Goal: Check status: Check status

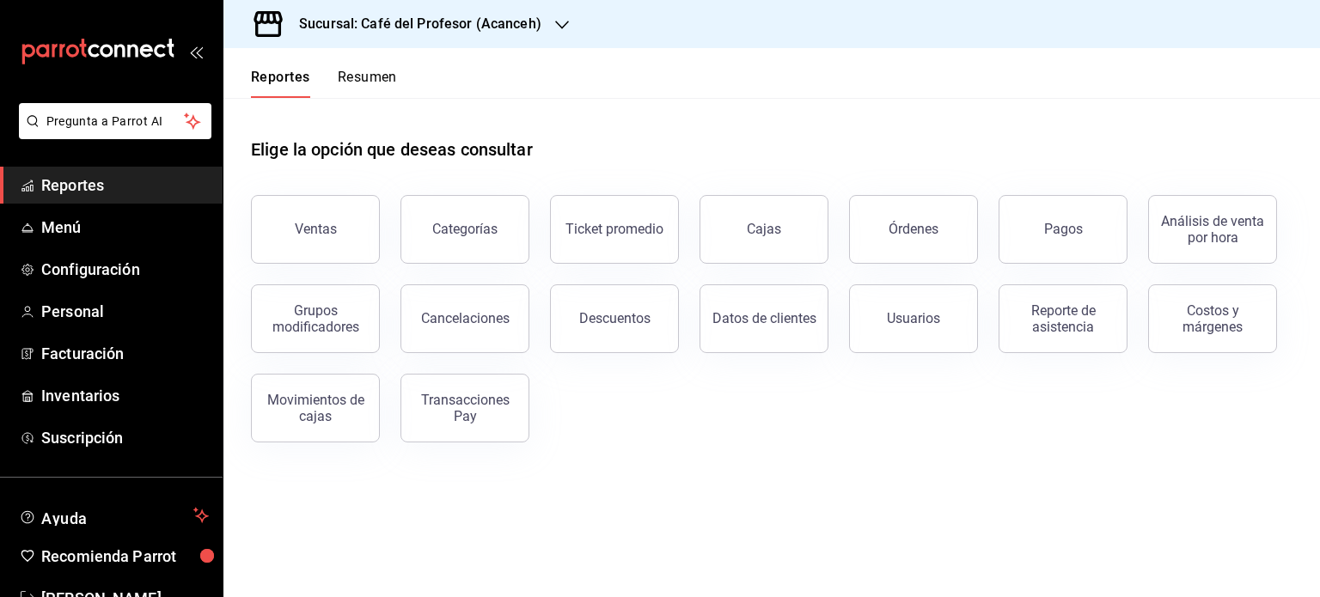
click at [361, 84] on button "Resumen" at bounding box center [367, 83] width 59 height 29
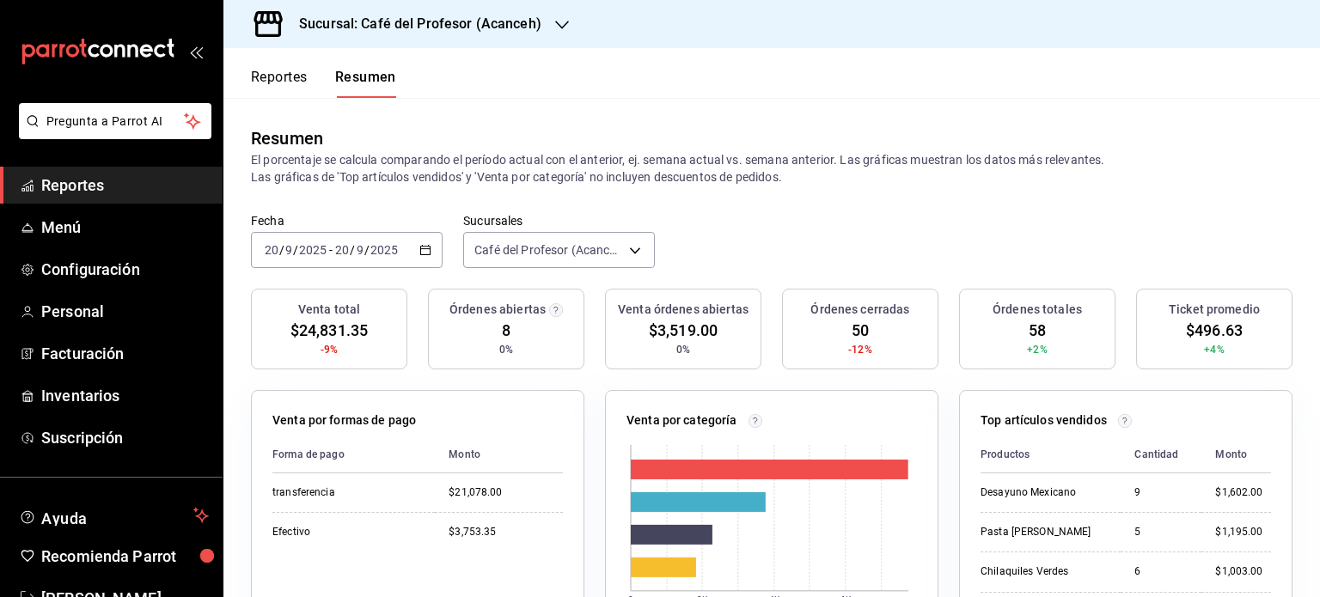
click at [559, 22] on icon "button" at bounding box center [562, 25] width 14 height 14
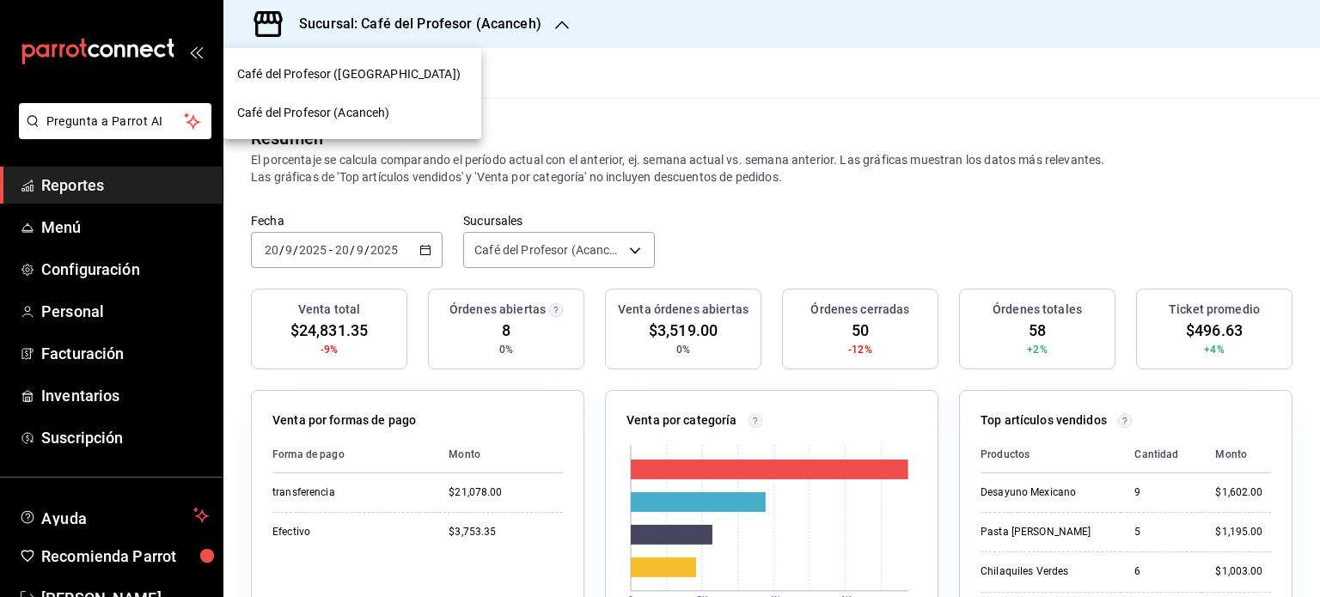
click at [337, 62] on div "Café del Profesor ([GEOGRAPHIC_DATA])" at bounding box center [352, 74] width 258 height 39
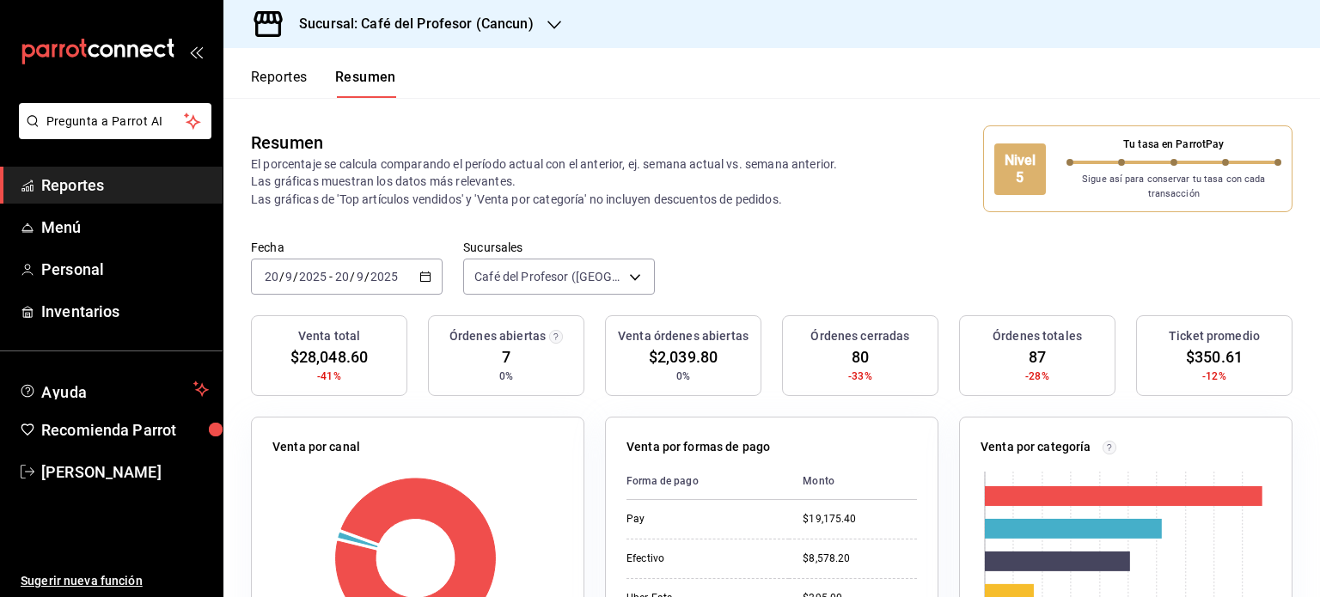
click at [560, 30] on div "Sucursal: Café del Profesor (Cancun)" at bounding box center [402, 24] width 331 height 48
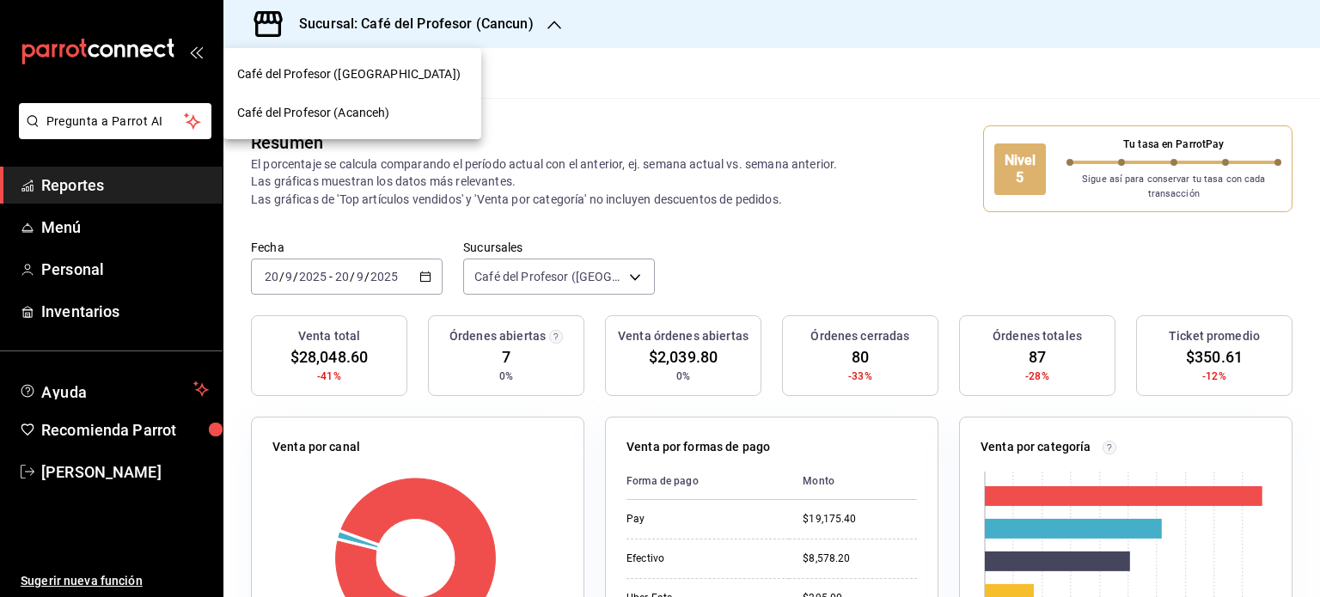
click at [424, 119] on div "Café del Profesor (Acanceh)" at bounding box center [352, 113] width 230 height 18
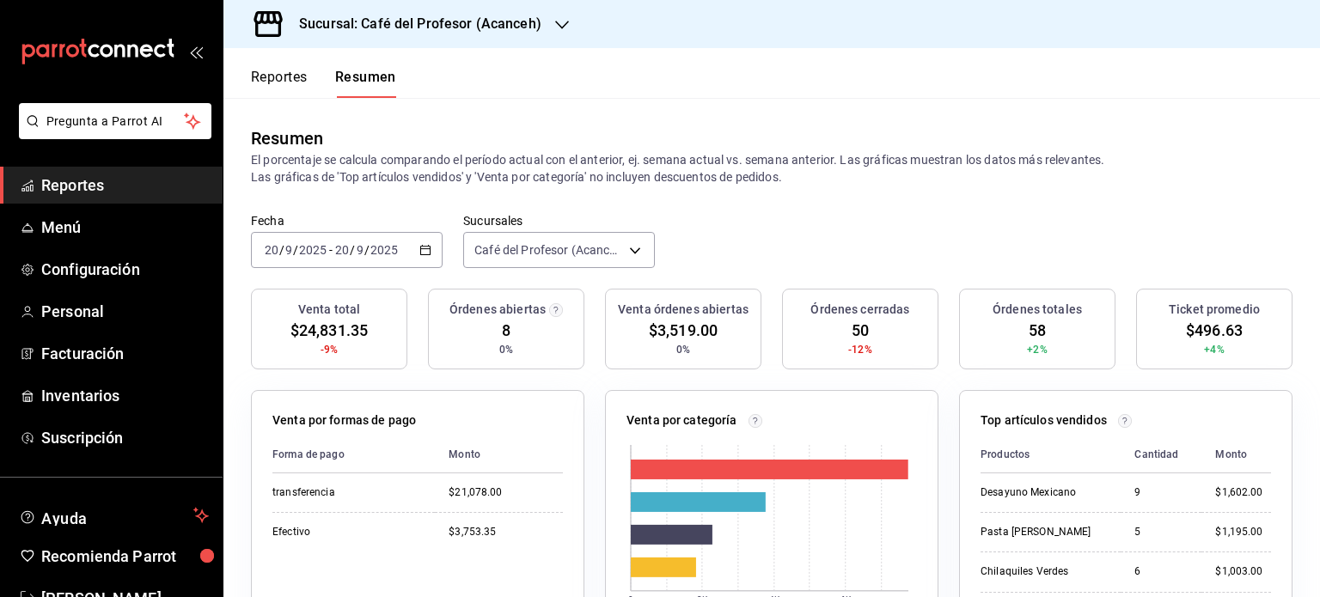
click at [560, 26] on icon "button" at bounding box center [562, 25] width 14 height 9
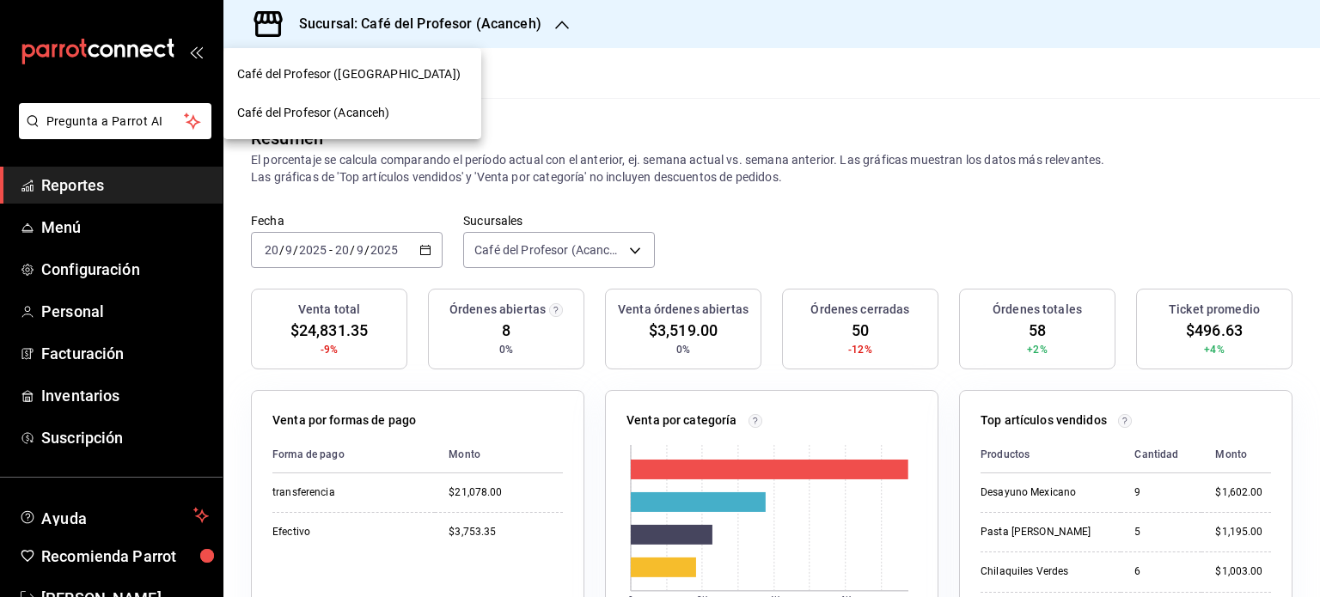
click at [417, 76] on div "Café del Profesor ([GEOGRAPHIC_DATA])" at bounding box center [352, 74] width 230 height 18
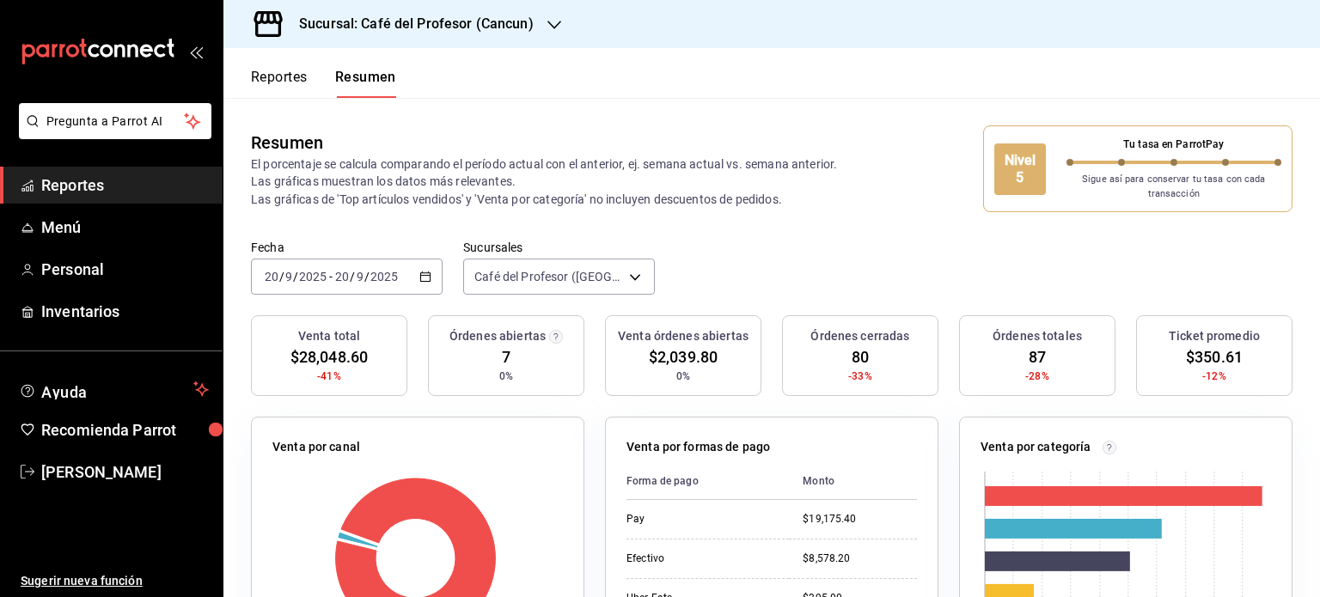
click at [549, 24] on icon "button" at bounding box center [555, 25] width 14 height 14
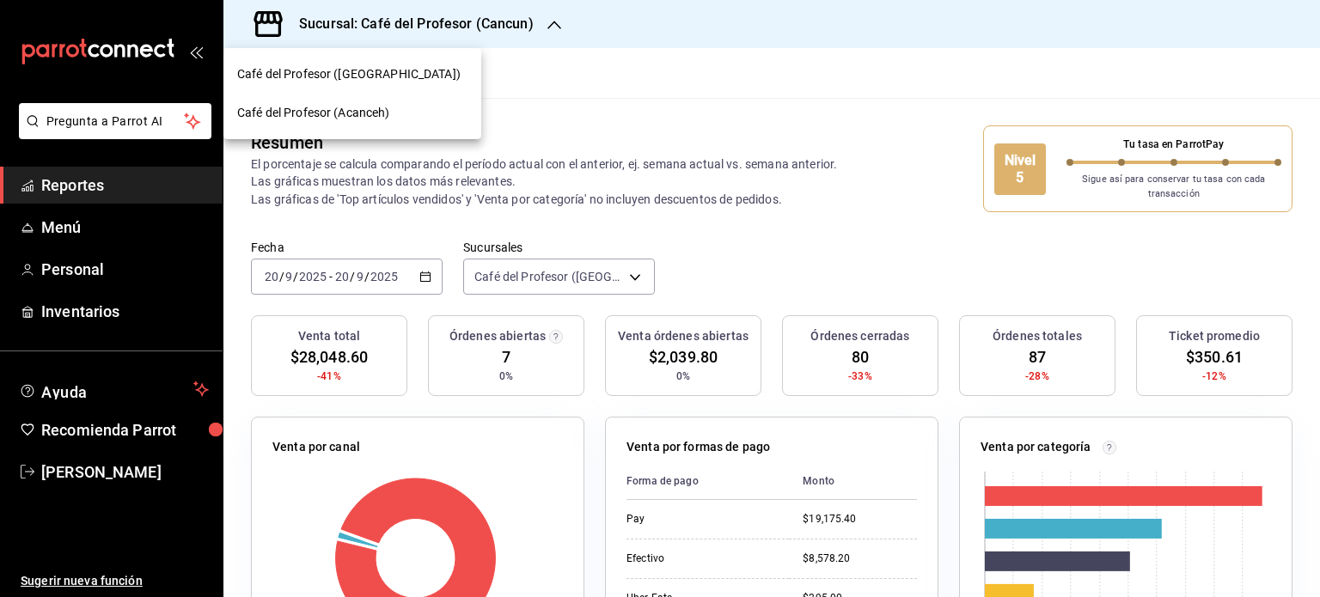
click at [418, 109] on div "Café del Profesor (Acanceh)" at bounding box center [352, 113] width 230 height 18
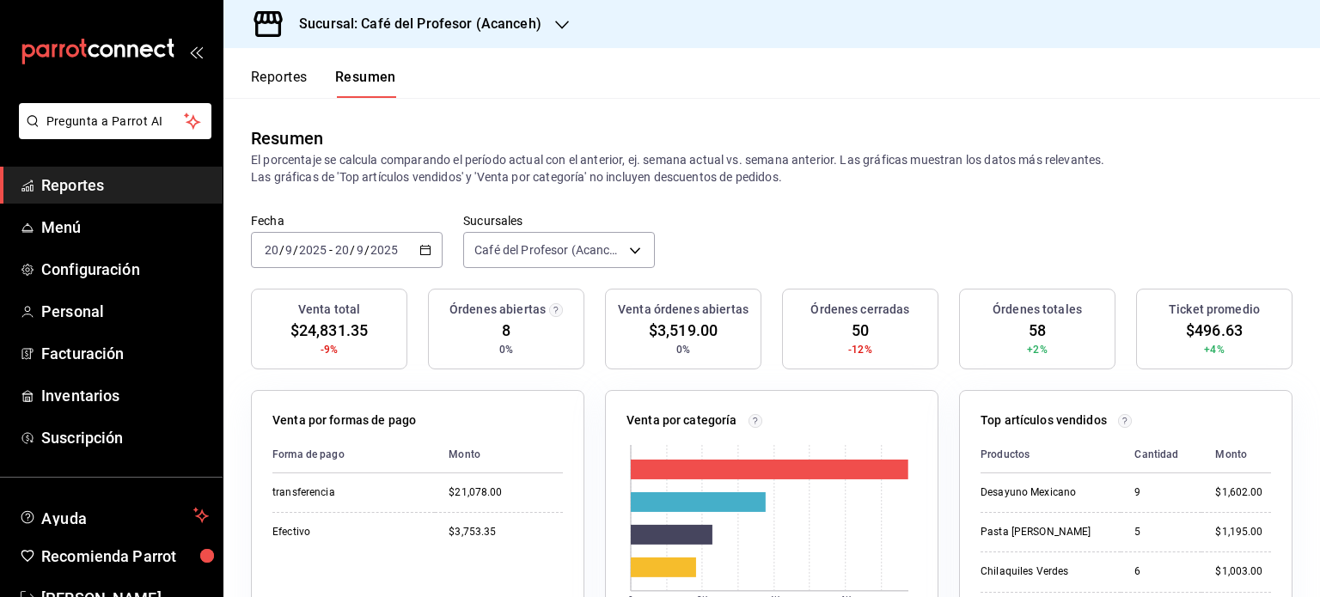
click at [422, 253] on icon "button" at bounding box center [425, 250] width 12 height 12
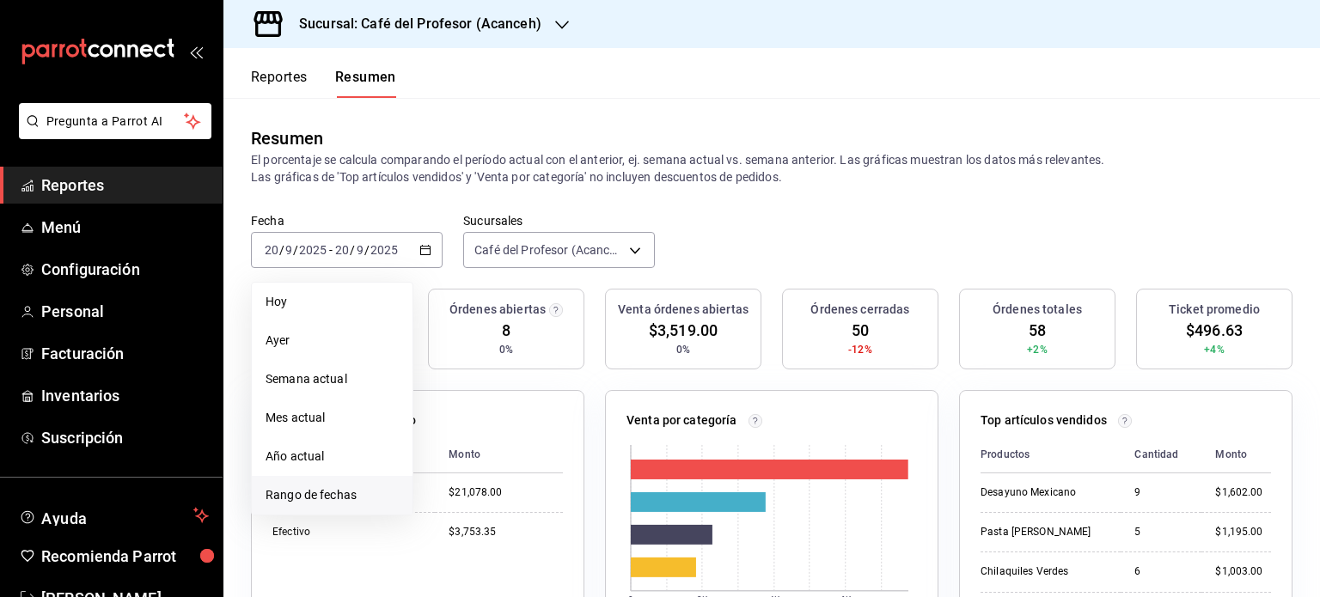
click at [357, 498] on span "Rango de fechas" at bounding box center [332, 495] width 133 height 18
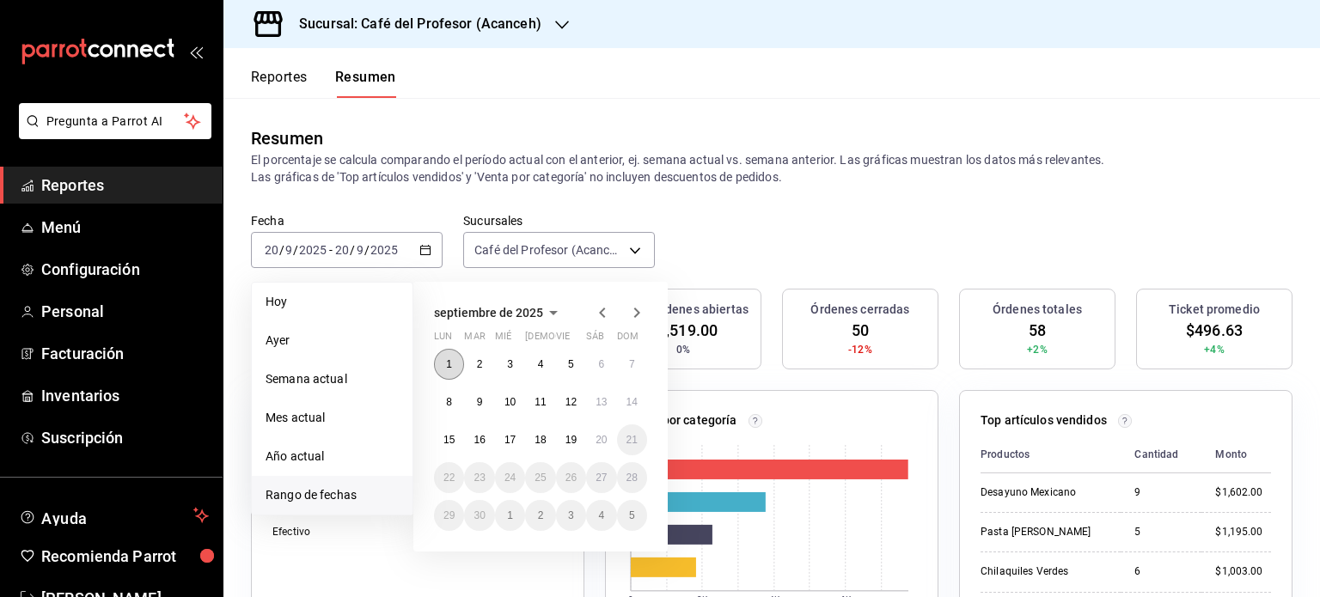
click at [444, 361] on button "1" at bounding box center [449, 364] width 30 height 31
click at [602, 438] on abbr "20" at bounding box center [601, 440] width 11 height 12
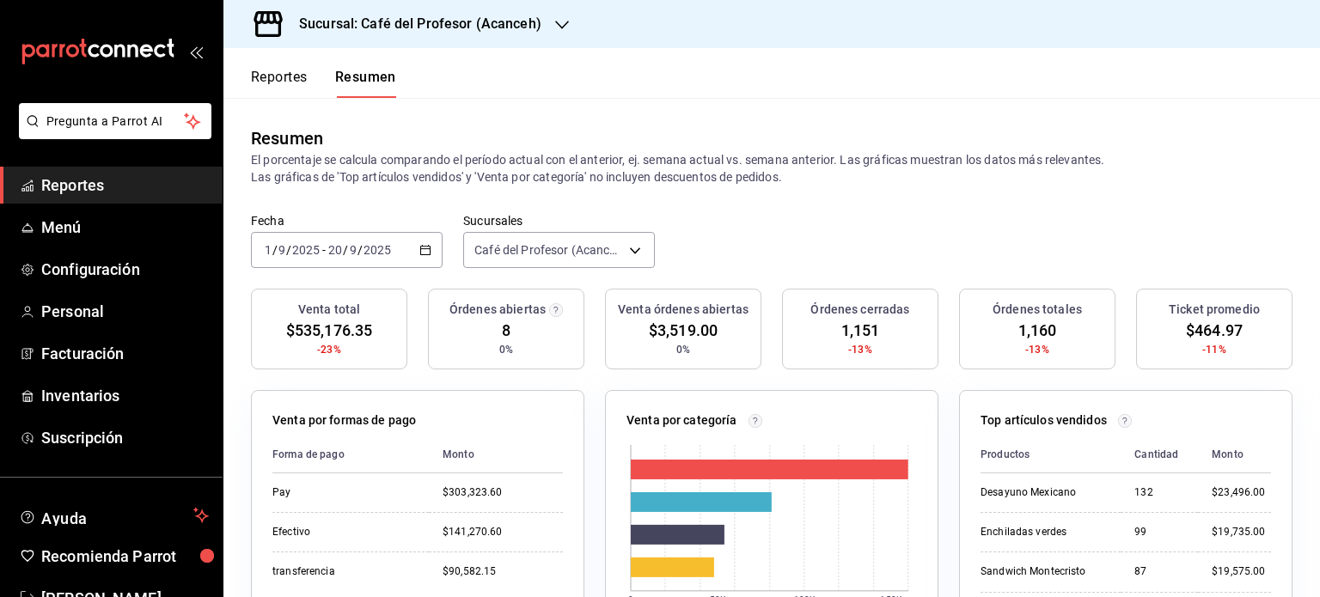
click at [555, 28] on icon "button" at bounding box center [562, 25] width 14 height 14
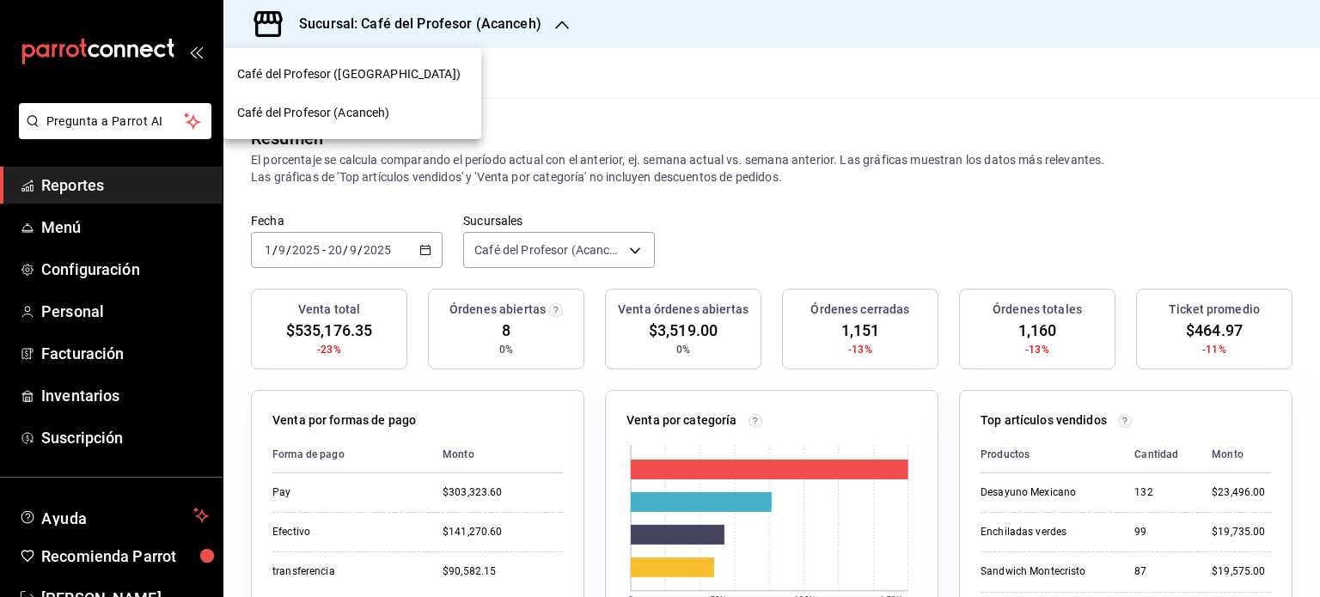
click at [418, 63] on div "Café del Profesor ([GEOGRAPHIC_DATA])" at bounding box center [352, 74] width 258 height 39
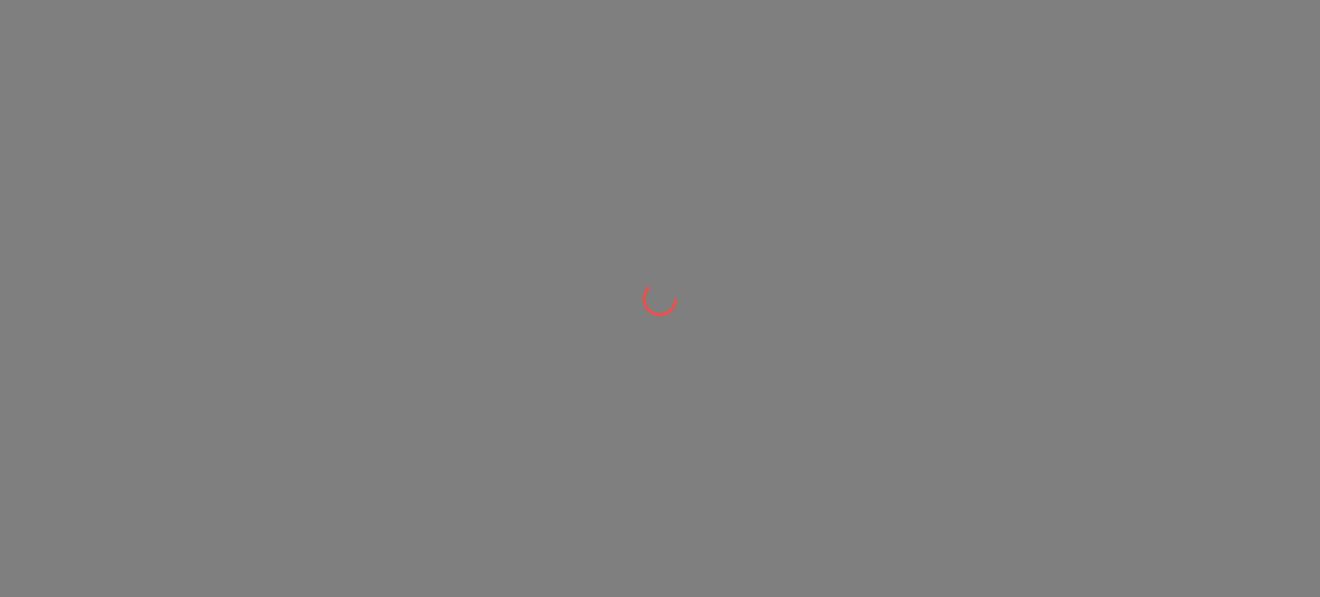
click at [418, 63] on div at bounding box center [660, 298] width 1320 height 597
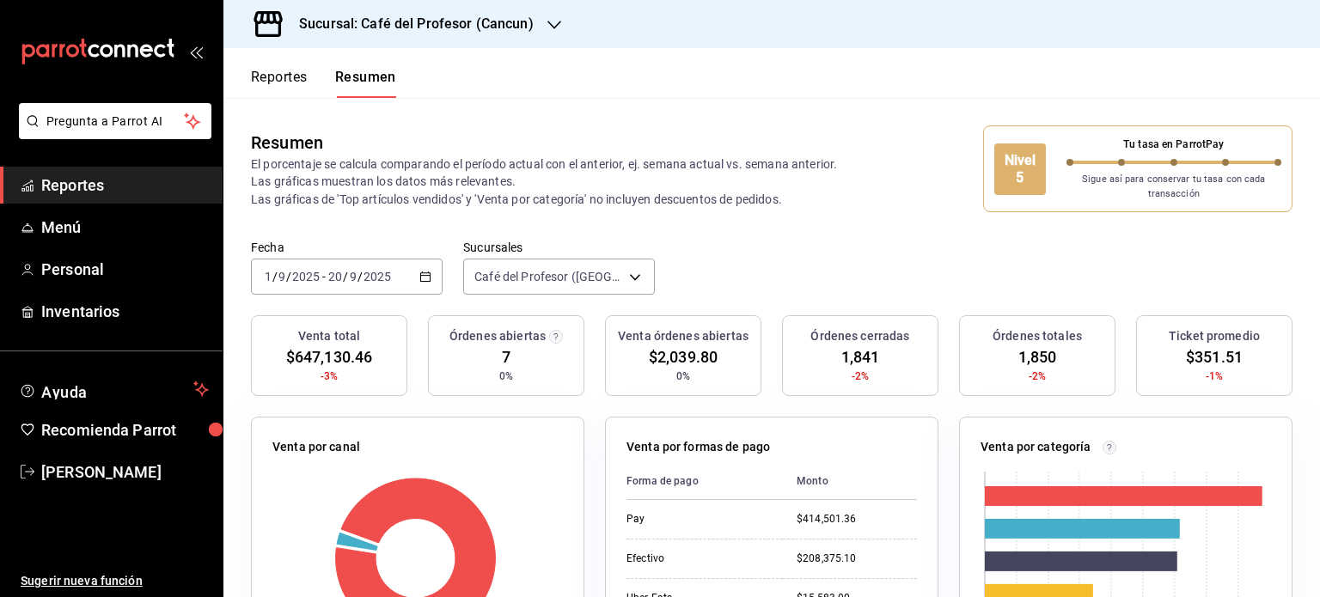
click at [424, 276] on icon "button" at bounding box center [425, 277] width 12 height 12
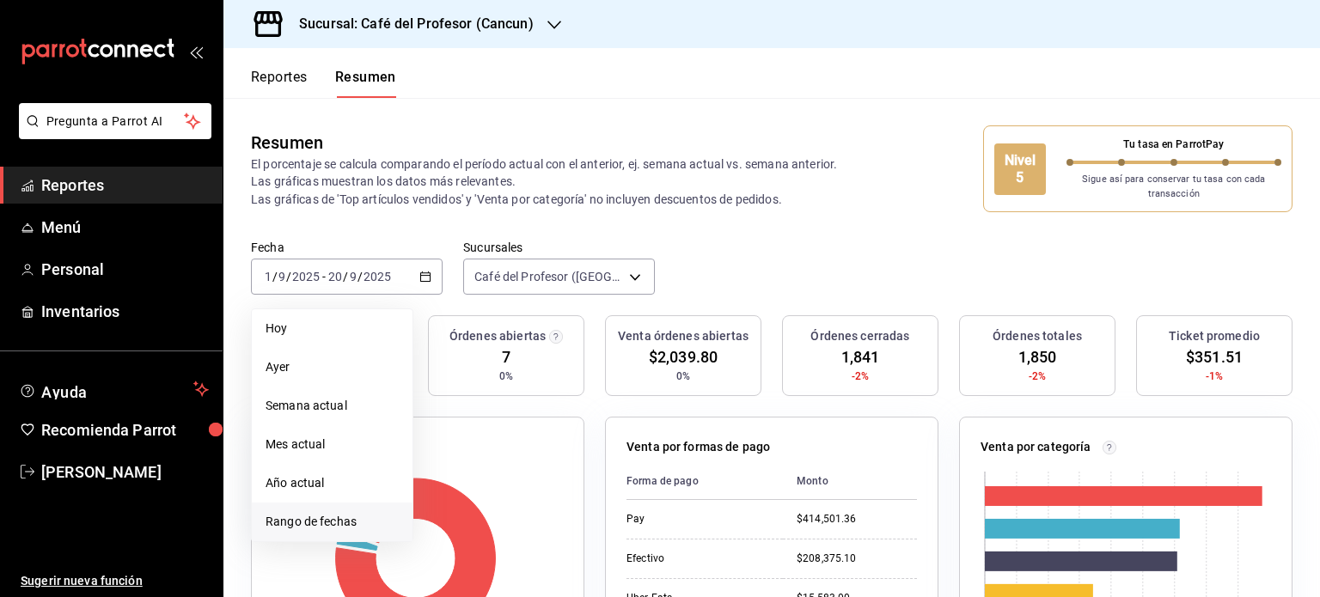
click at [371, 523] on span "Rango de fechas" at bounding box center [332, 522] width 133 height 18
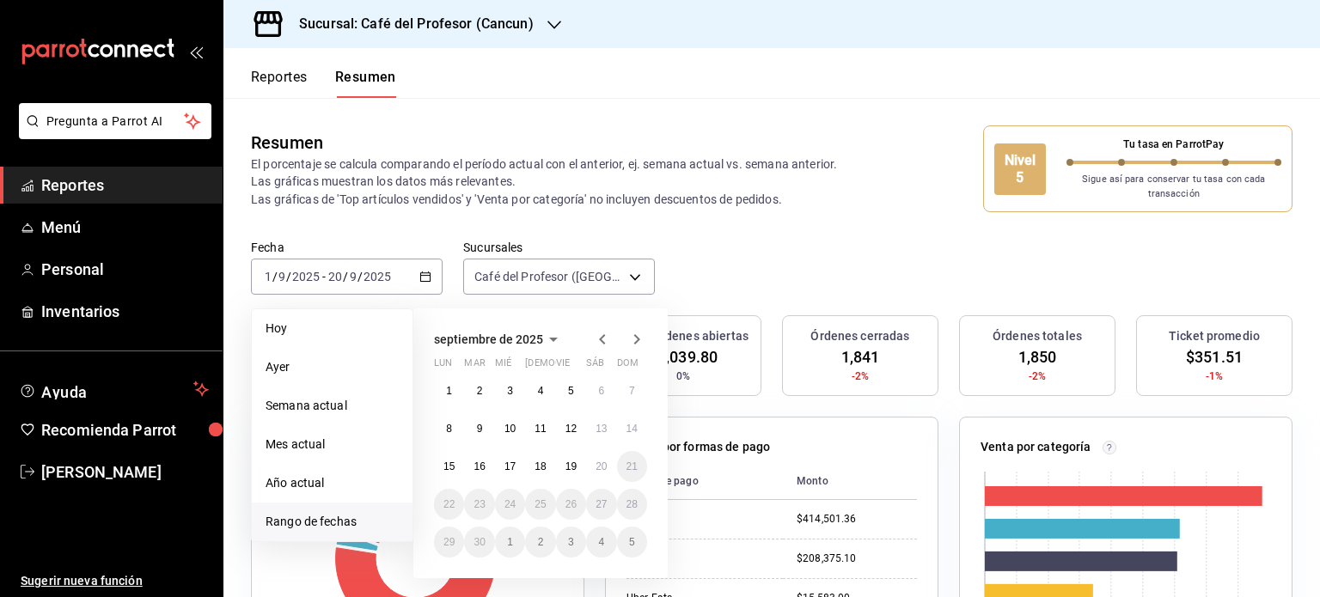
click at [597, 337] on icon "button" at bounding box center [602, 339] width 21 height 21
click at [583, 392] on button "1" at bounding box center [571, 391] width 30 height 31
click at [507, 503] on abbr "20" at bounding box center [510, 505] width 11 height 12
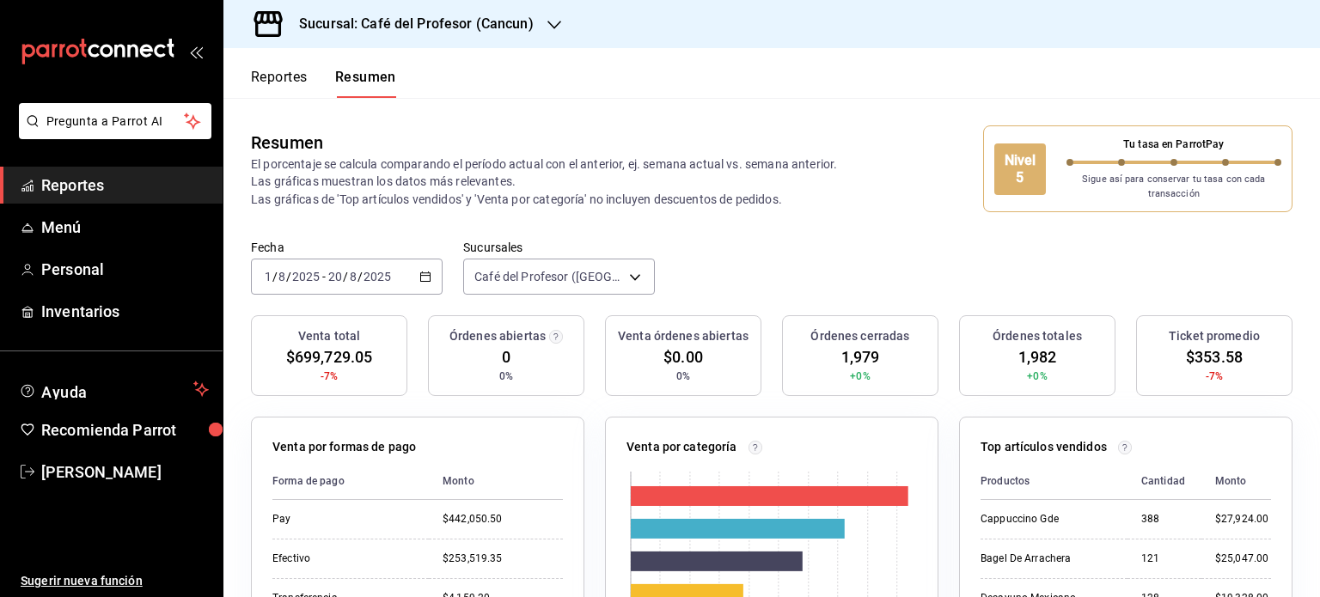
click at [426, 278] on icon "button" at bounding box center [425, 277] width 12 height 12
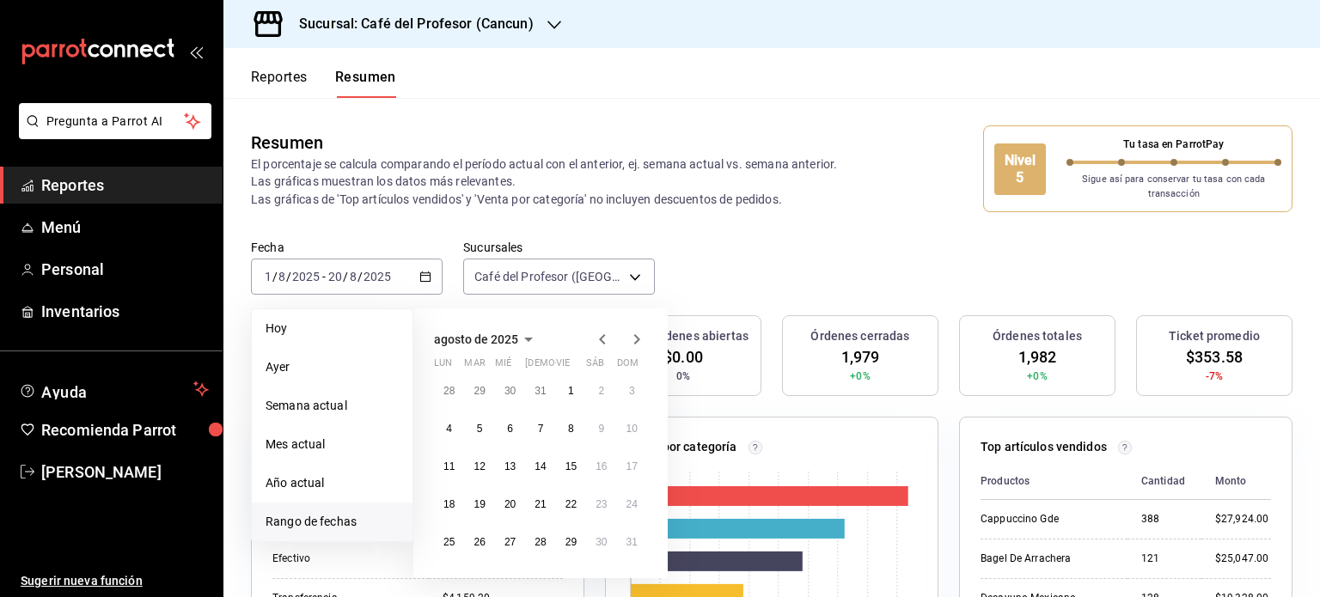
click at [597, 345] on icon "button" at bounding box center [602, 339] width 21 height 21
click at [484, 389] on button "1" at bounding box center [479, 397] width 30 height 31
click at [606, 468] on abbr "19" at bounding box center [601, 474] width 11 height 12
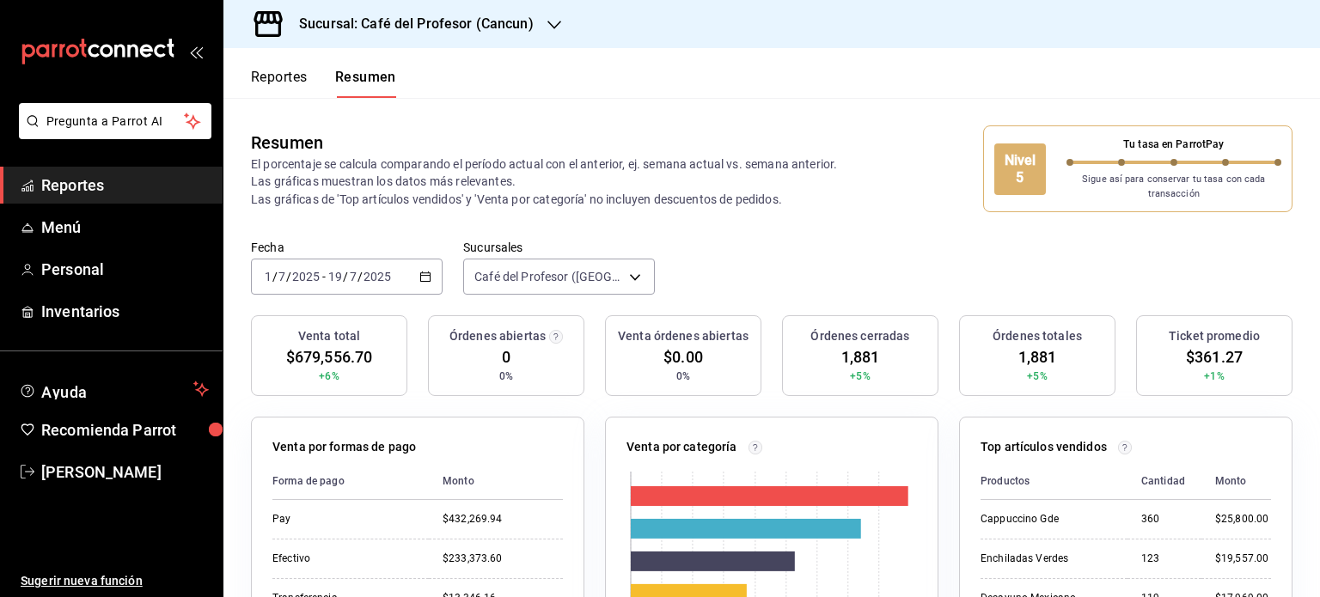
click at [425, 272] on icon "button" at bounding box center [425, 277] width 12 height 12
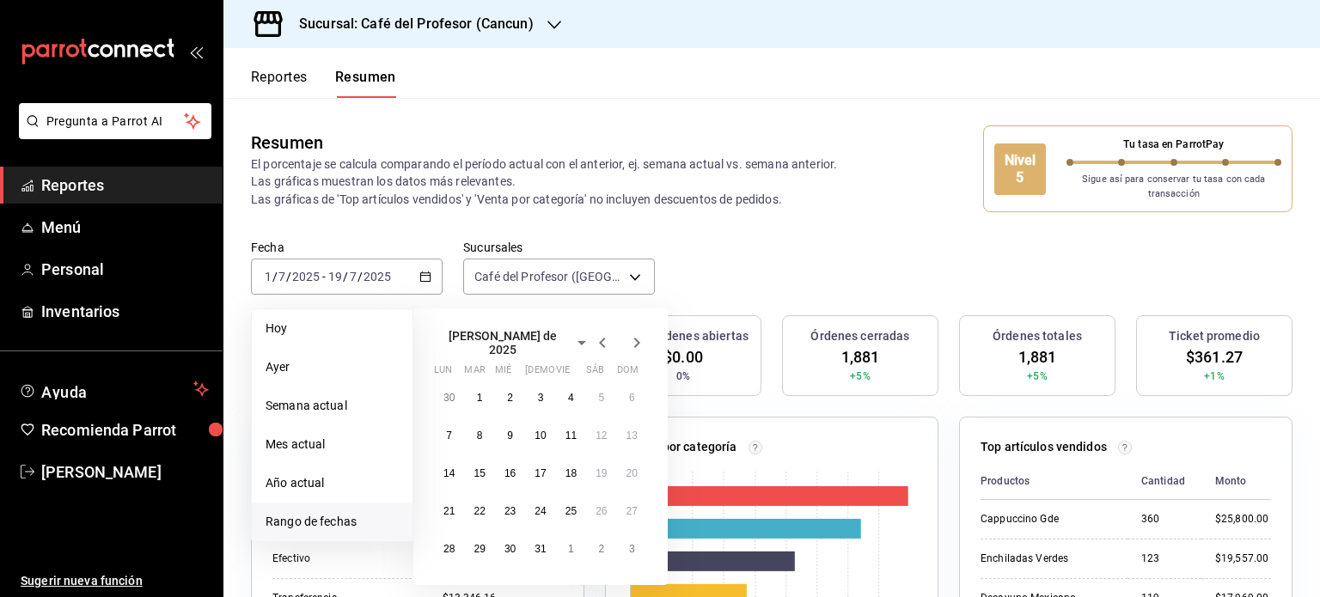
click at [608, 340] on icon "button" at bounding box center [602, 343] width 21 height 21
click at [626, 395] on button "1" at bounding box center [632, 391] width 30 height 31
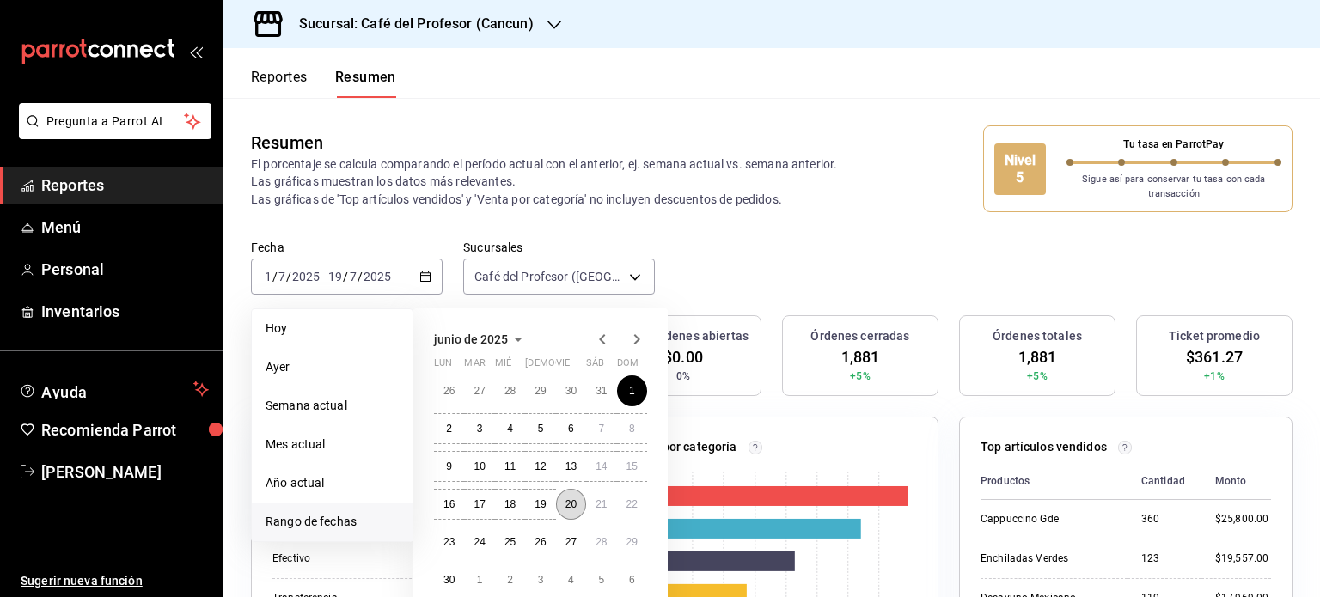
click at [562, 505] on button "20" at bounding box center [571, 504] width 30 height 31
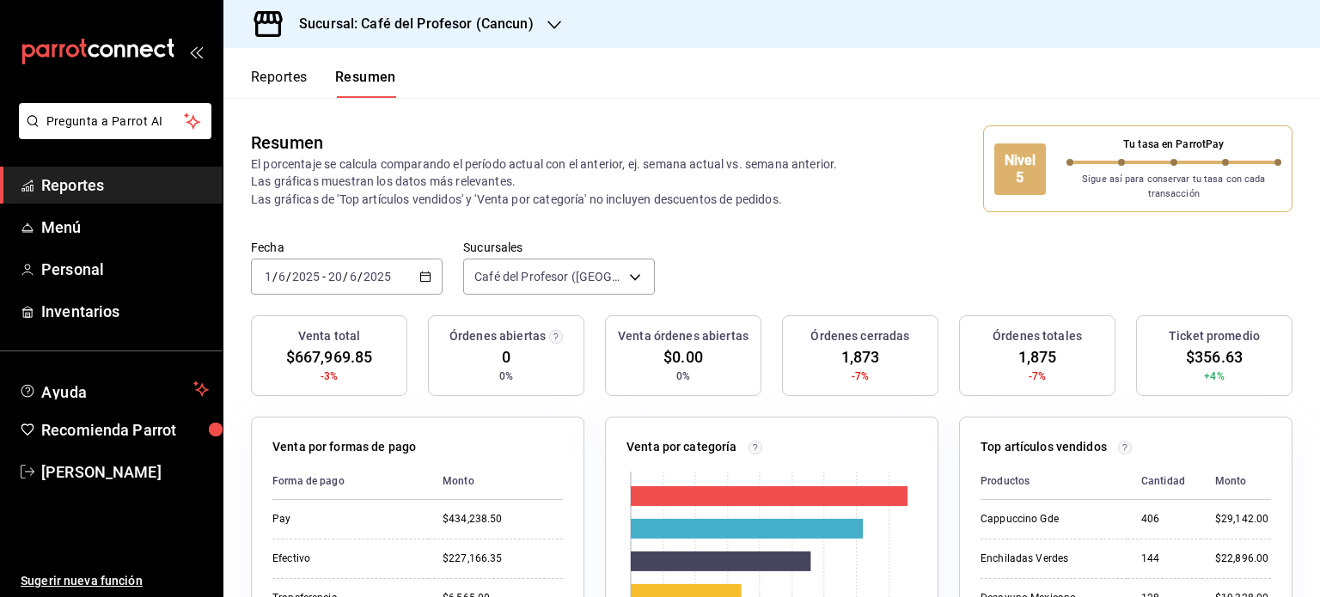
click at [419, 284] on div "[DATE] [DATE] - [DATE] [DATE]" at bounding box center [347, 277] width 192 height 36
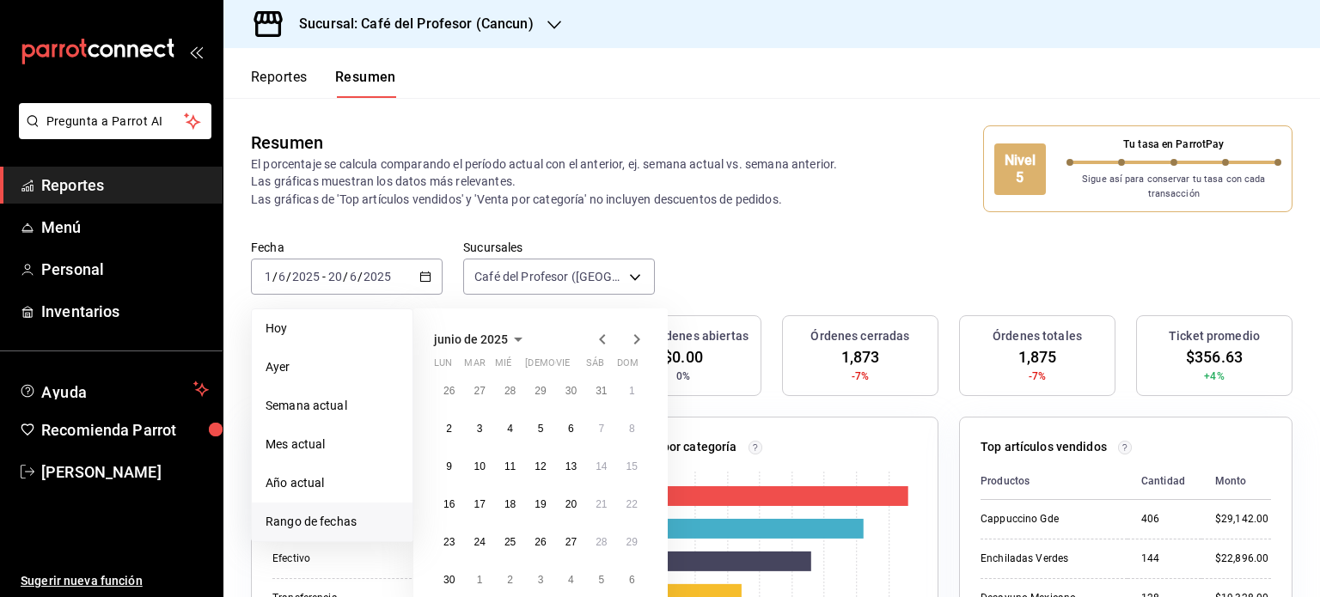
click at [598, 346] on icon "button" at bounding box center [602, 339] width 21 height 21
click at [543, 399] on button "1" at bounding box center [540, 391] width 30 height 31
click at [485, 505] on abbr "20" at bounding box center [479, 505] width 11 height 12
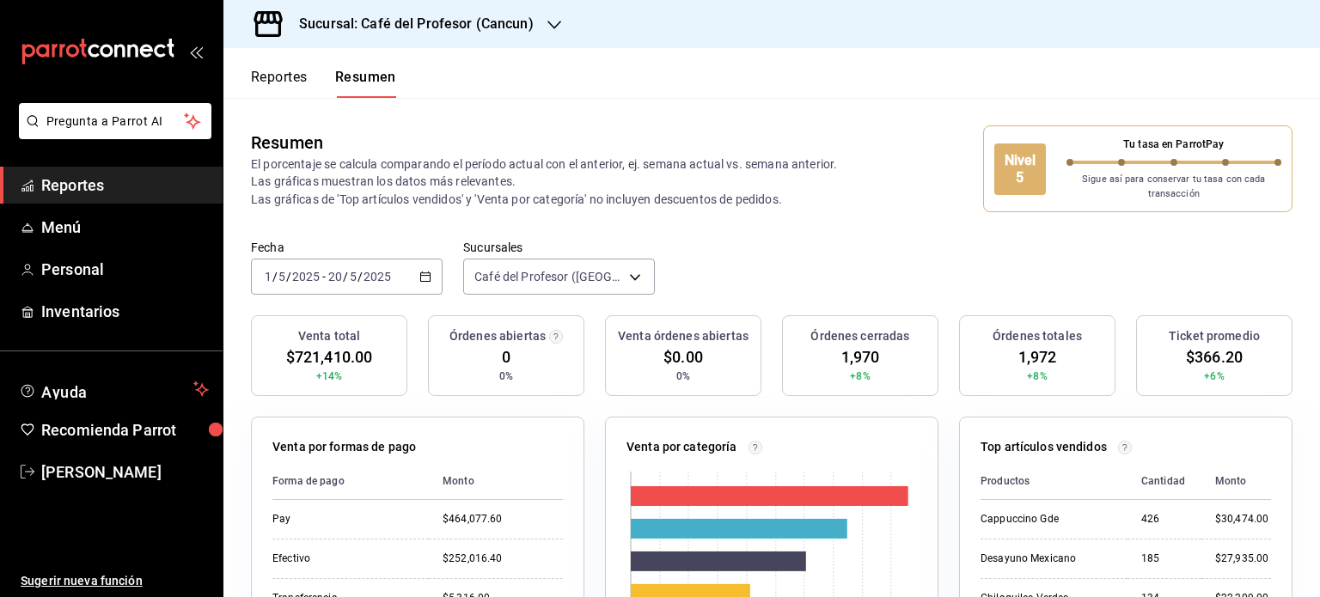
click at [425, 281] on \(Stroke\) "button" at bounding box center [425, 276] width 10 height 9
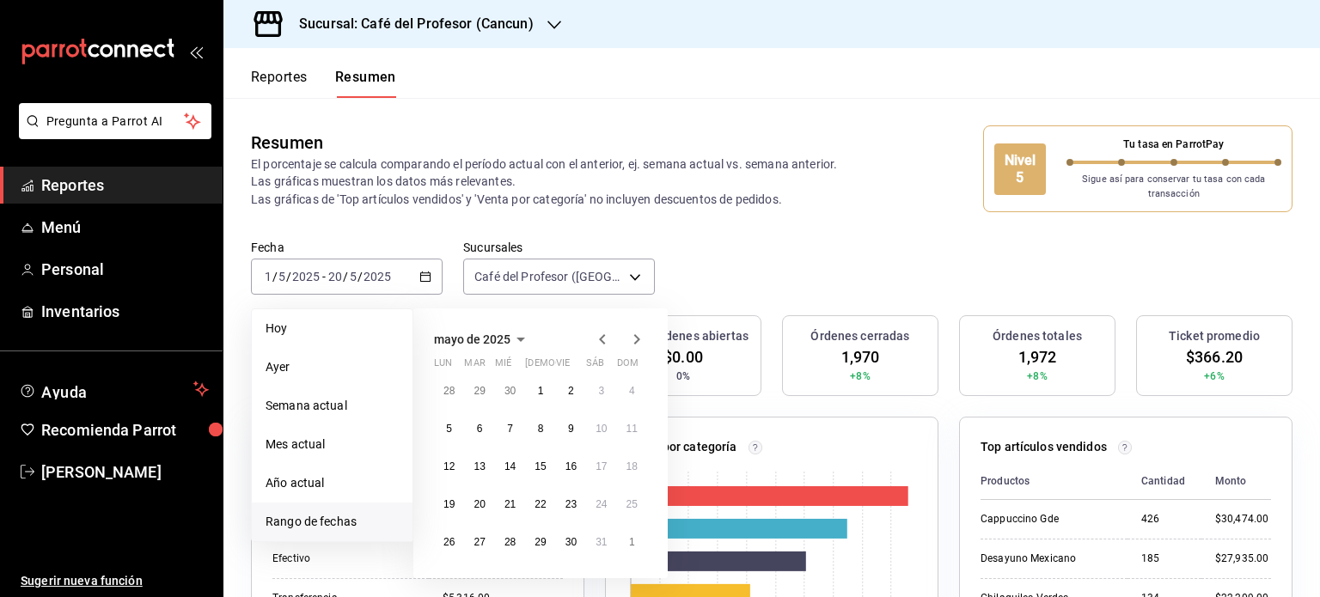
click at [600, 338] on icon "button" at bounding box center [602, 339] width 6 height 10
click at [485, 396] on button "1" at bounding box center [479, 391] width 30 height 31
click at [632, 470] on abbr "20" at bounding box center [632, 467] width 11 height 12
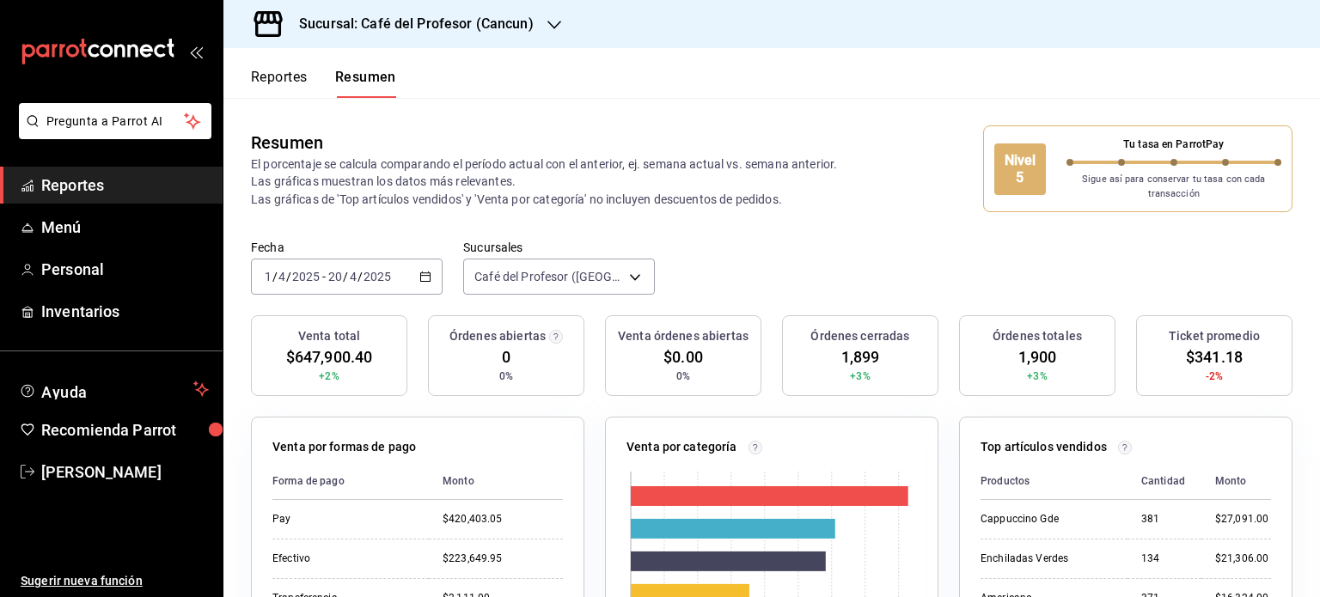
click at [421, 281] on \(Stroke\) "button" at bounding box center [425, 276] width 10 height 9
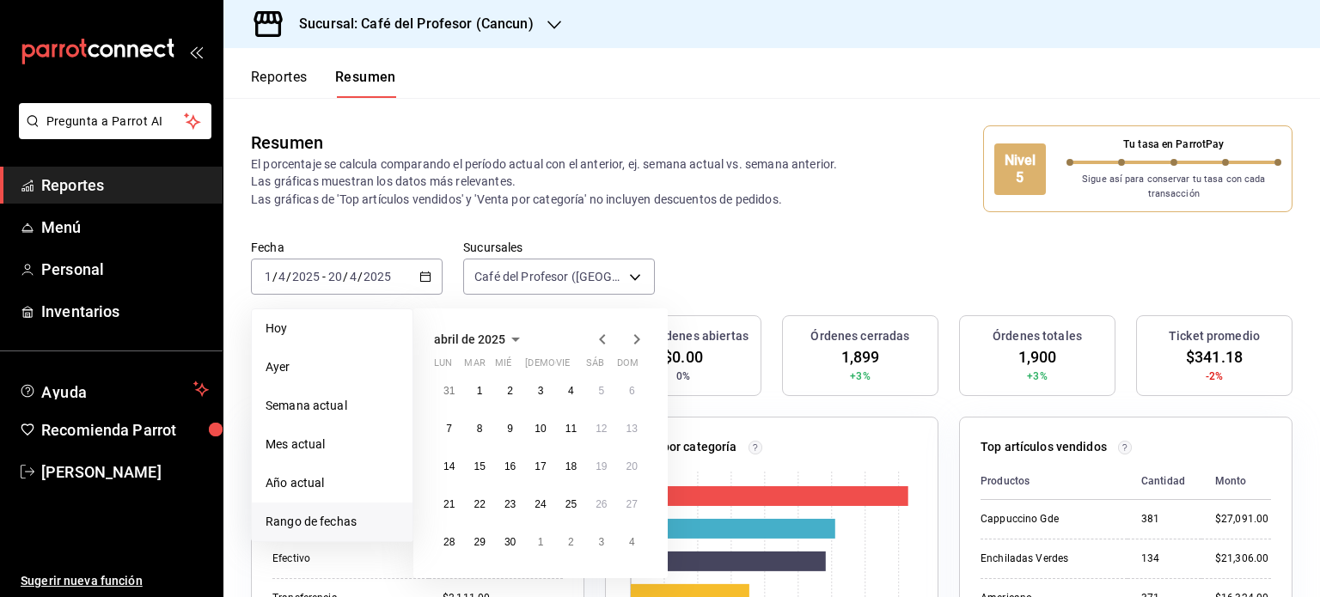
click at [595, 336] on icon "button" at bounding box center [602, 339] width 21 height 21
click at [602, 399] on button "1" at bounding box center [601, 391] width 30 height 31
click at [539, 508] on abbr "20" at bounding box center [540, 505] width 11 height 12
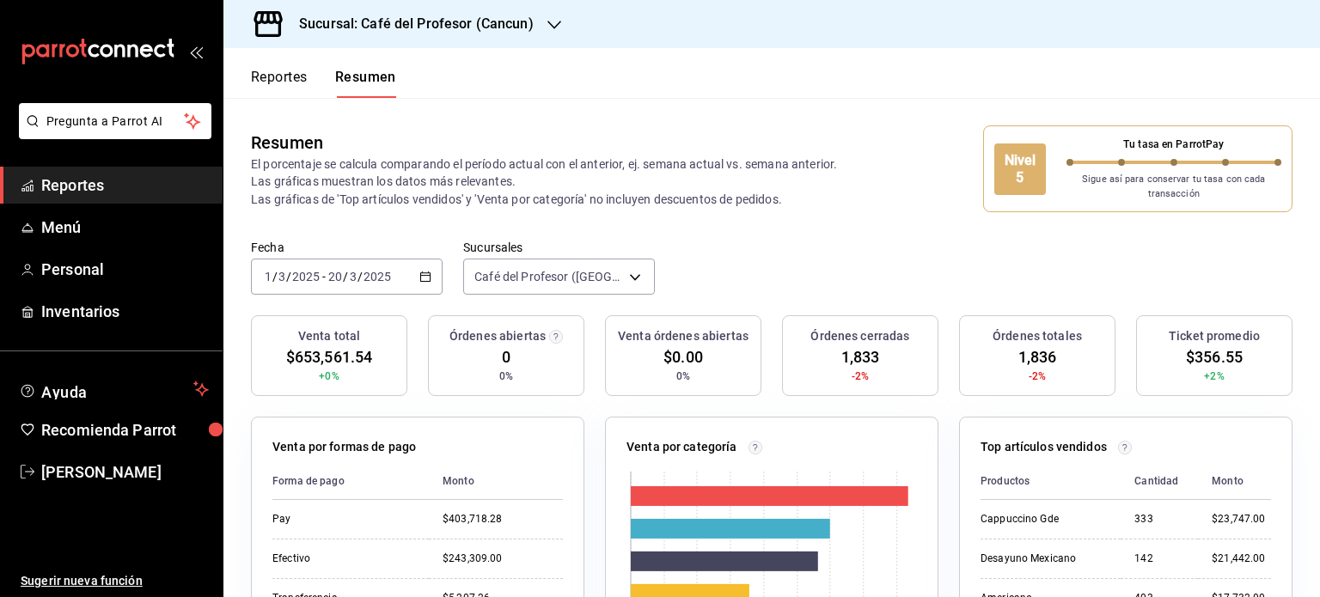
click at [420, 281] on icon "button" at bounding box center [425, 277] width 12 height 12
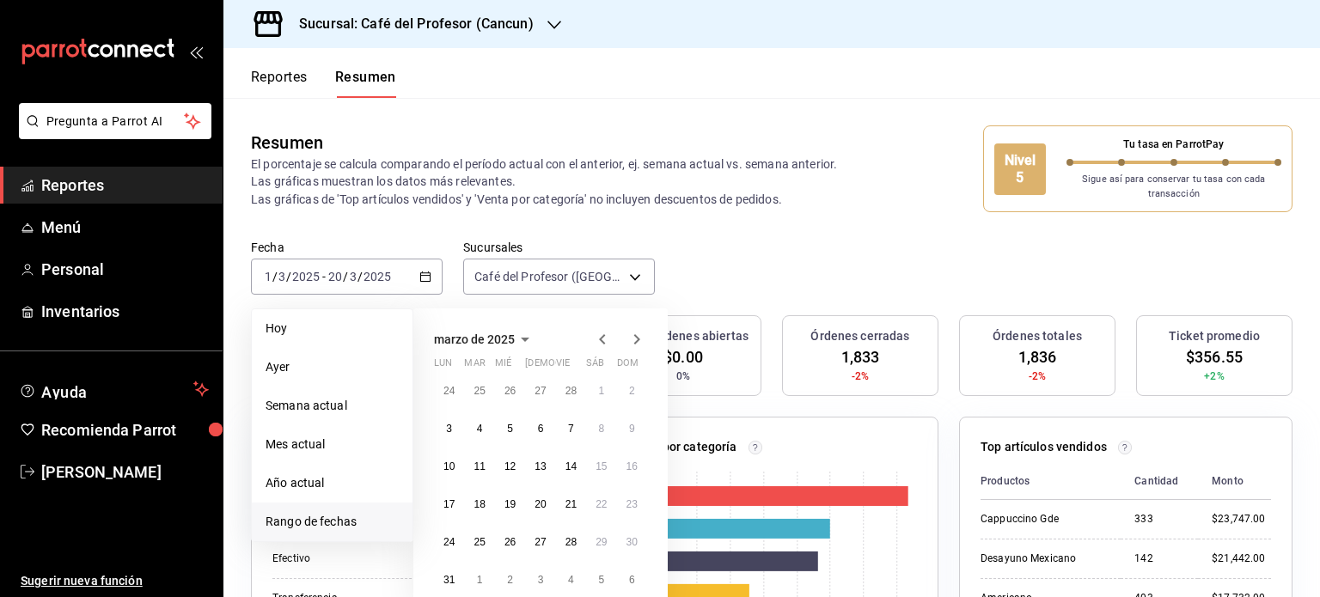
click at [639, 336] on icon "button" at bounding box center [637, 339] width 21 height 21
click at [639, 336] on icon "button" at bounding box center [637, 343] width 21 height 21
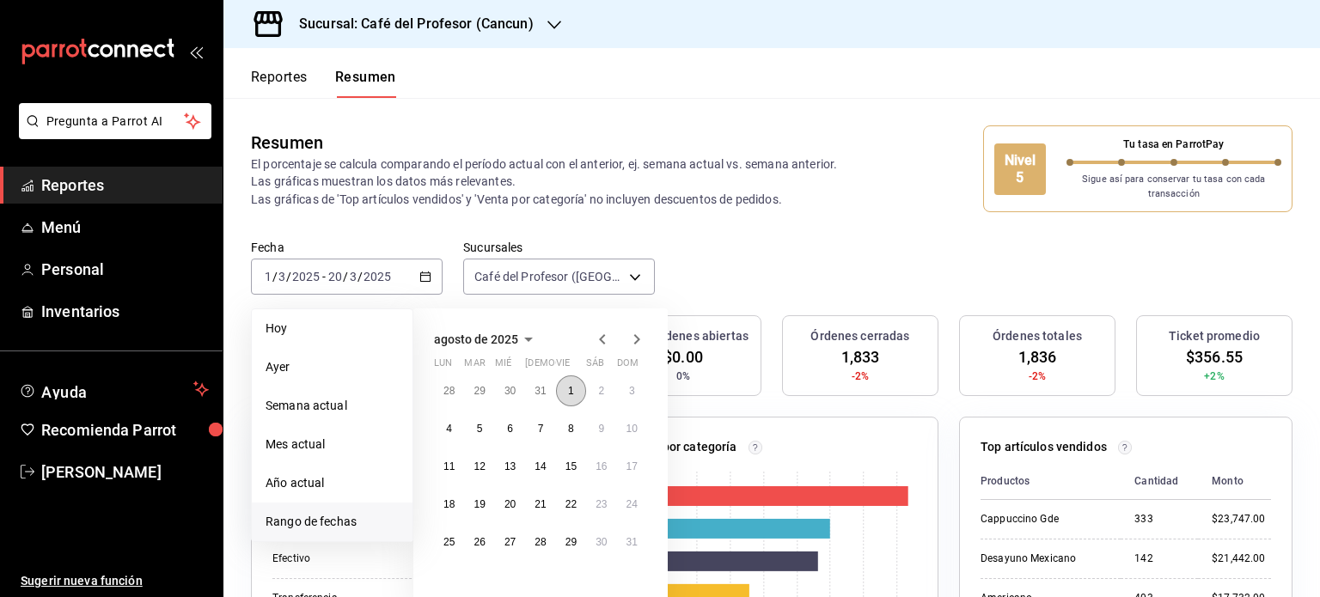
click at [562, 395] on button "1" at bounding box center [571, 391] width 30 height 31
click at [521, 508] on button "20" at bounding box center [510, 504] width 30 height 31
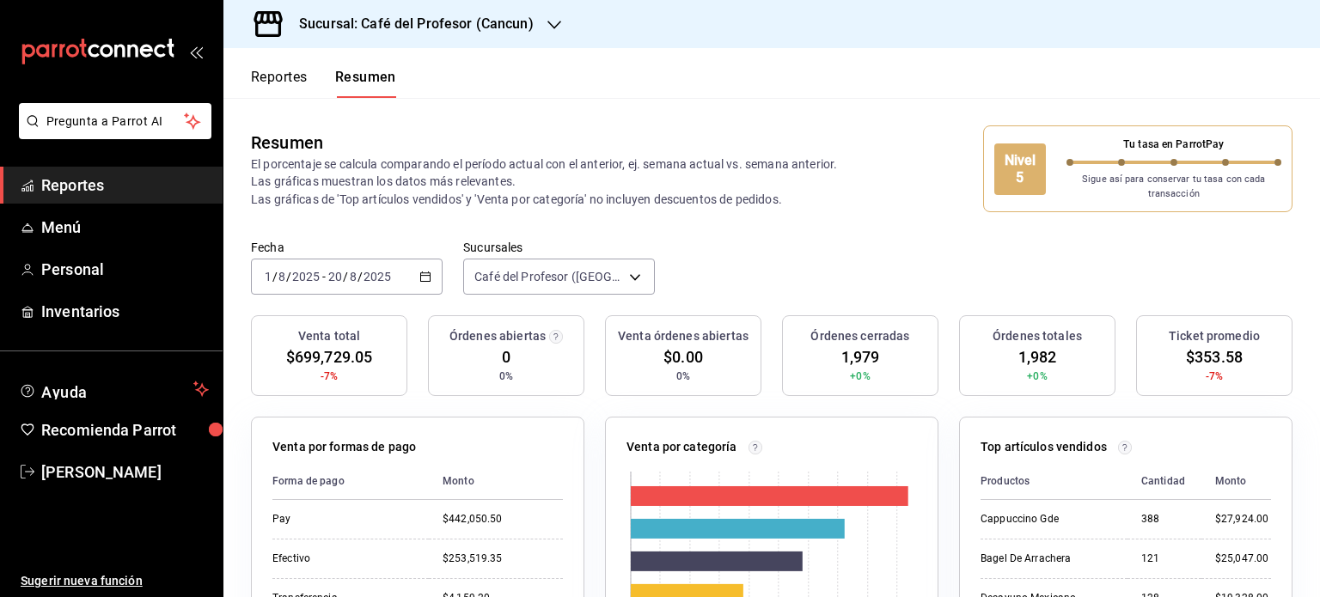
click at [425, 279] on icon "button" at bounding box center [425, 277] width 12 height 12
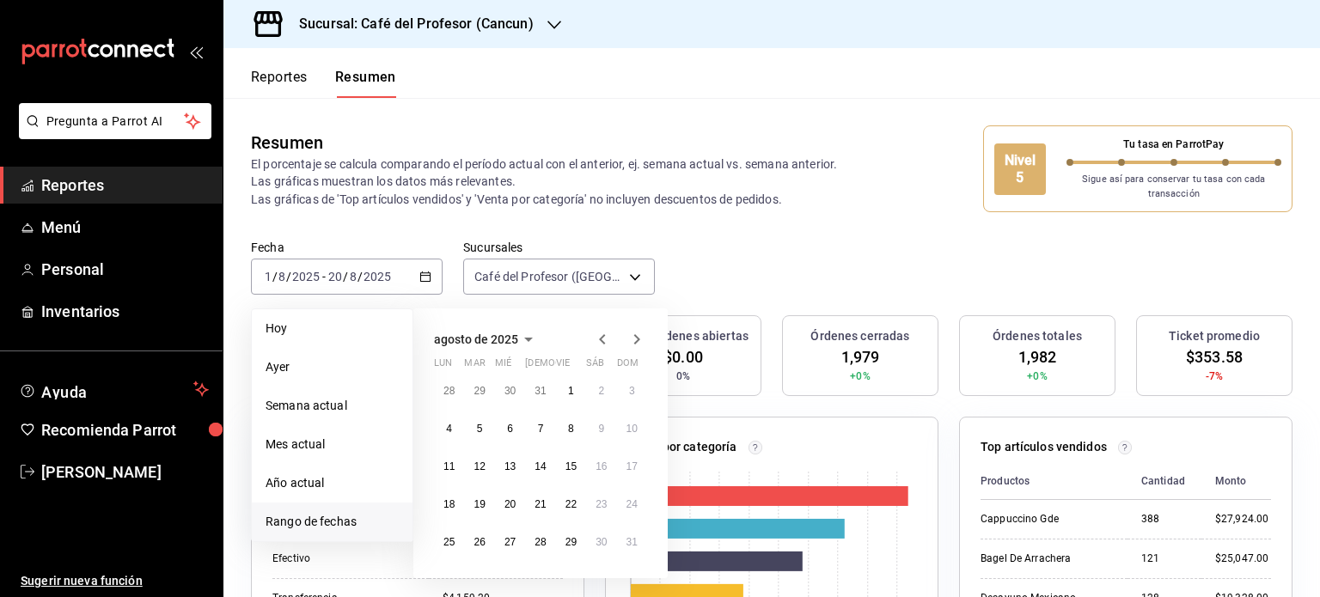
click at [638, 343] on icon "button" at bounding box center [637, 339] width 21 height 21
click at [450, 395] on button "1" at bounding box center [449, 391] width 30 height 31
click at [610, 461] on button "20" at bounding box center [601, 466] width 30 height 31
